Goal: Task Accomplishment & Management: Manage account settings

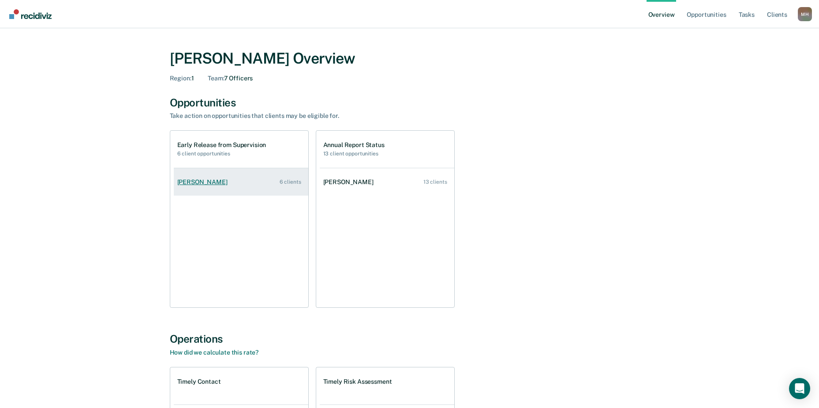
click at [219, 188] on link "[PERSON_NAME] 6 clients" at bounding box center [241, 181] width 135 height 25
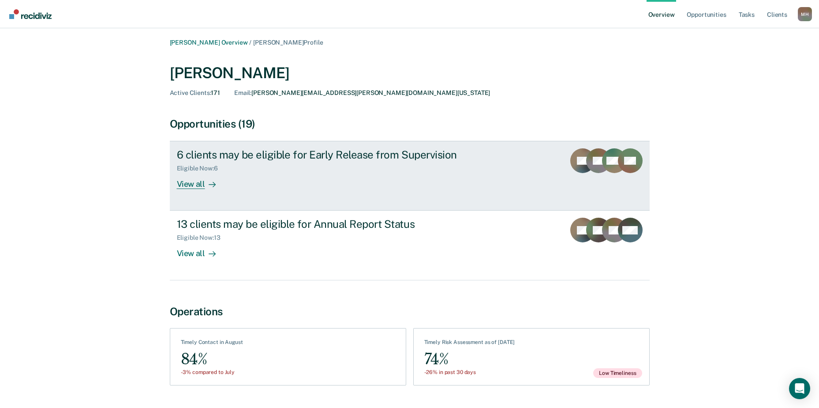
click at [205, 180] on div at bounding box center [210, 184] width 11 height 10
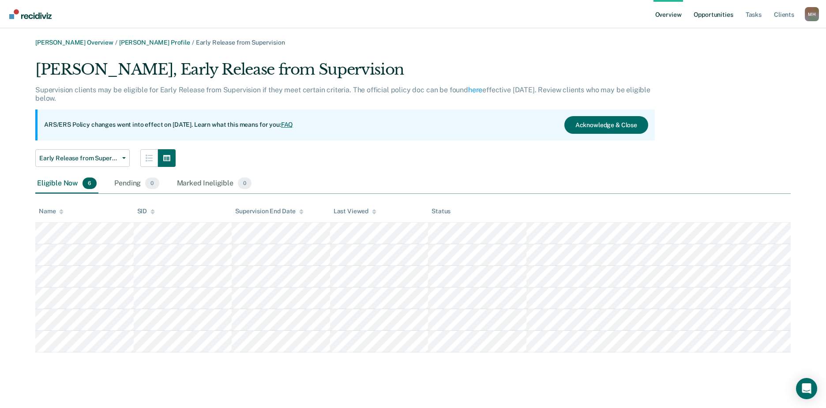
click at [709, 12] on link "Opportunities" at bounding box center [713, 14] width 43 height 28
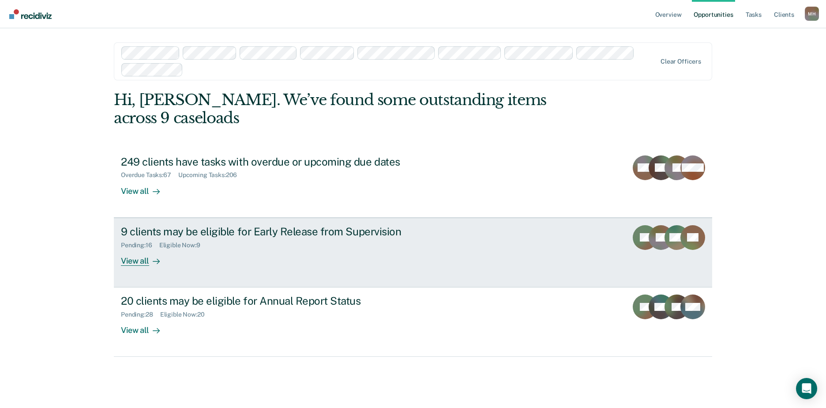
click at [177, 225] on div "9 clients may be eligible for Early Release from Supervision" at bounding box center [276, 231] width 310 height 13
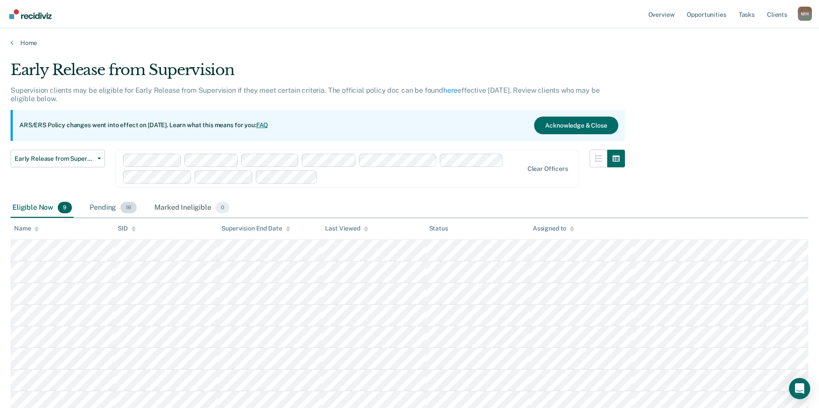
click at [115, 205] on div "Pending 16" at bounding box center [113, 207] width 51 height 19
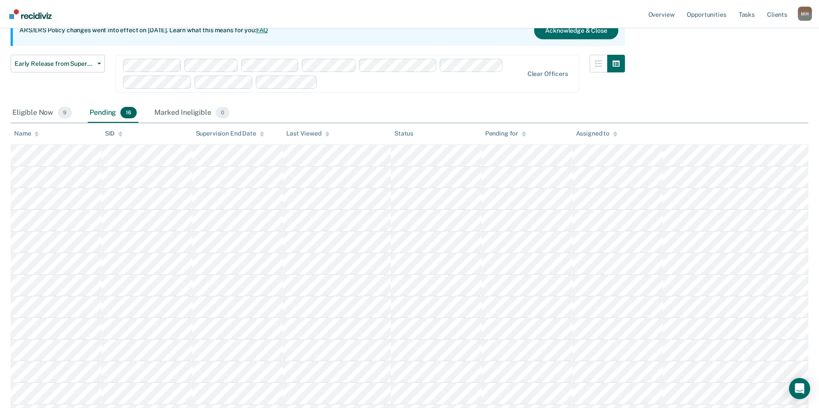
scroll to position [65, 0]
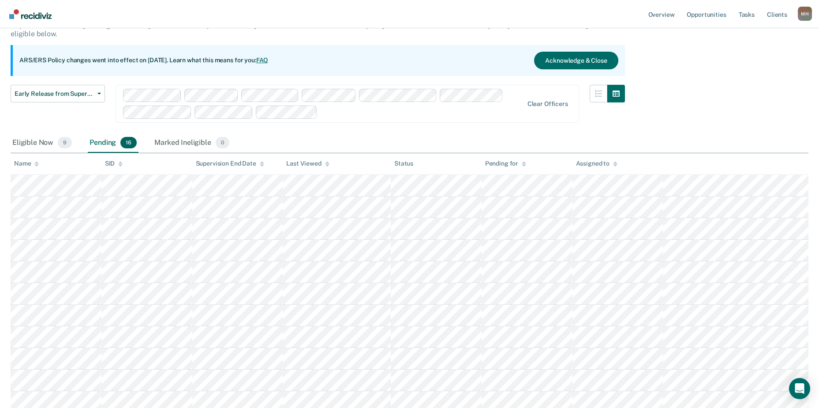
click at [302, 157] on th "Last Viewed" at bounding box center [337, 164] width 108 height 22
click at [302, 164] on div "Last Viewed" at bounding box center [307, 164] width 43 height 8
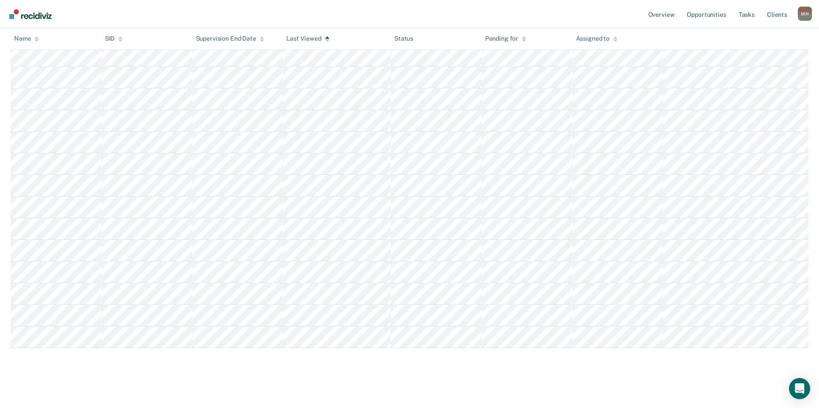
scroll to position [241, 0]
